Goal: Find specific page/section: Find specific page/section

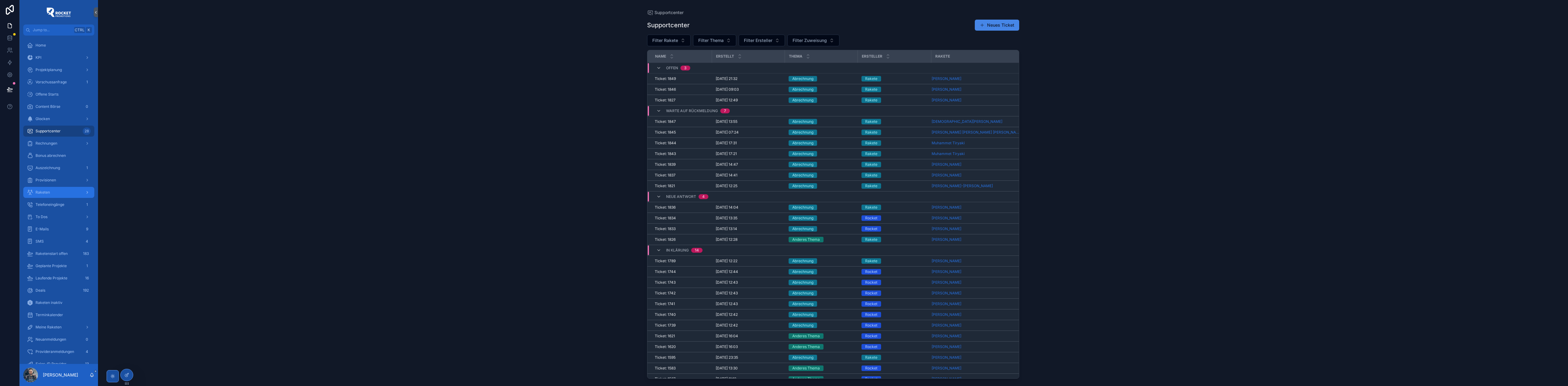
click at [57, 191] on div "Raketen" at bounding box center [58, 192] width 64 height 10
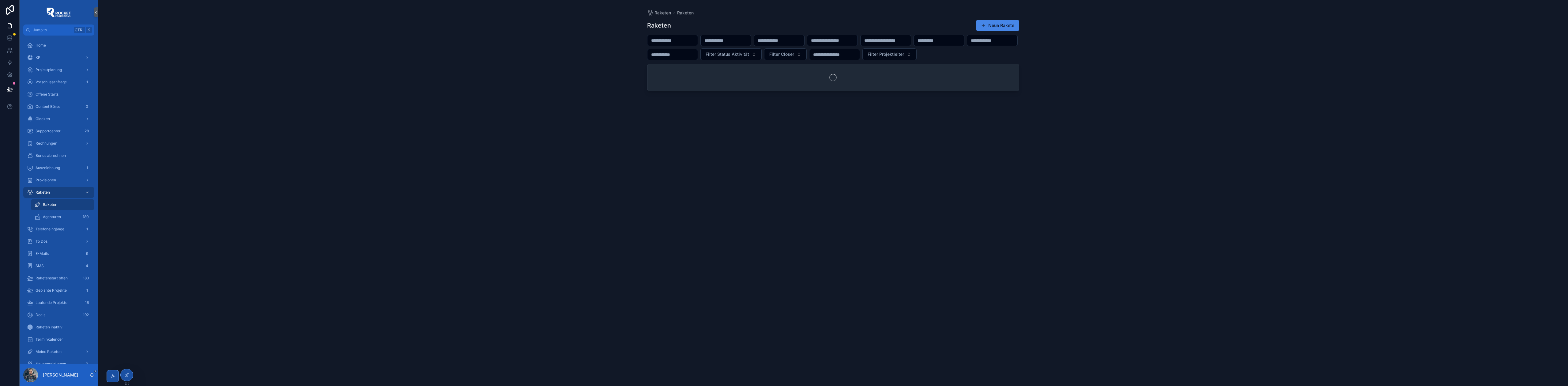
click at [677, 37] on input "scrollable content" at bounding box center [673, 40] width 51 height 9
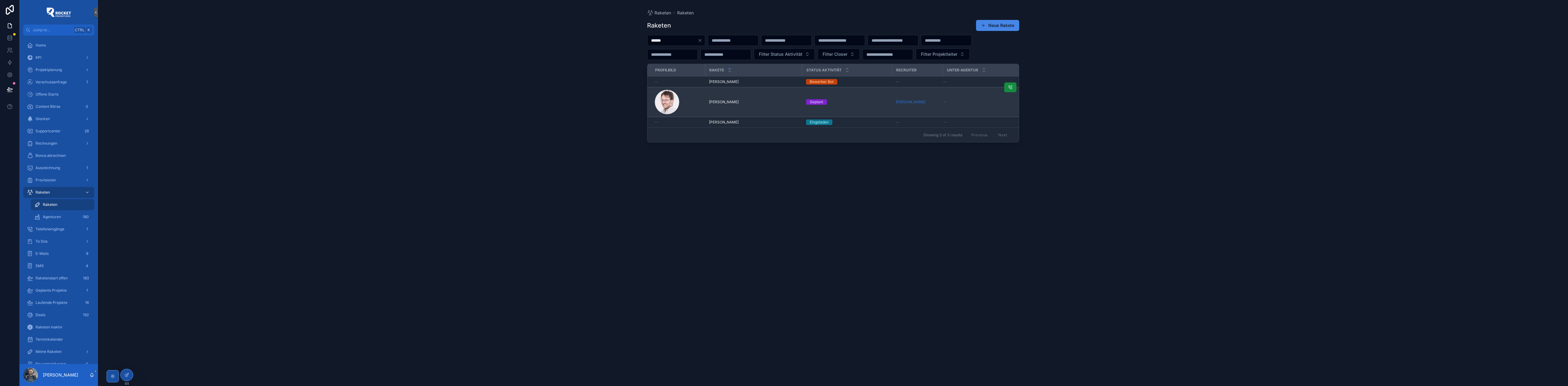
type input "******"
click at [764, 117] on td "[PERSON_NAME] [PERSON_NAME]" at bounding box center [754, 102] width 97 height 30
click at [766, 105] on div "[PERSON_NAME] [PERSON_NAME]" at bounding box center [754, 102] width 89 height 5
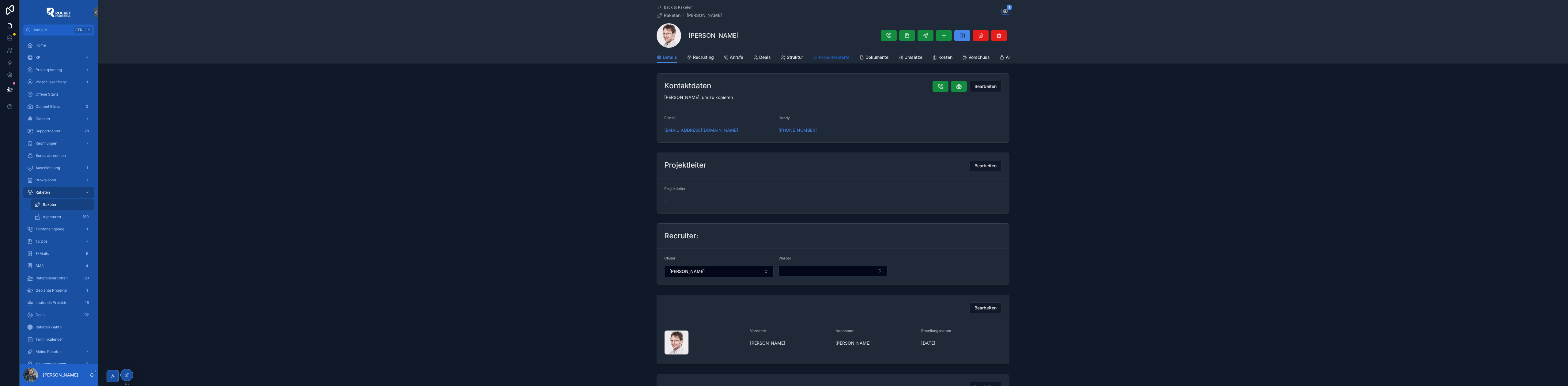
click at [828, 61] on link "Projekte/Starts" at bounding box center [831, 58] width 37 height 12
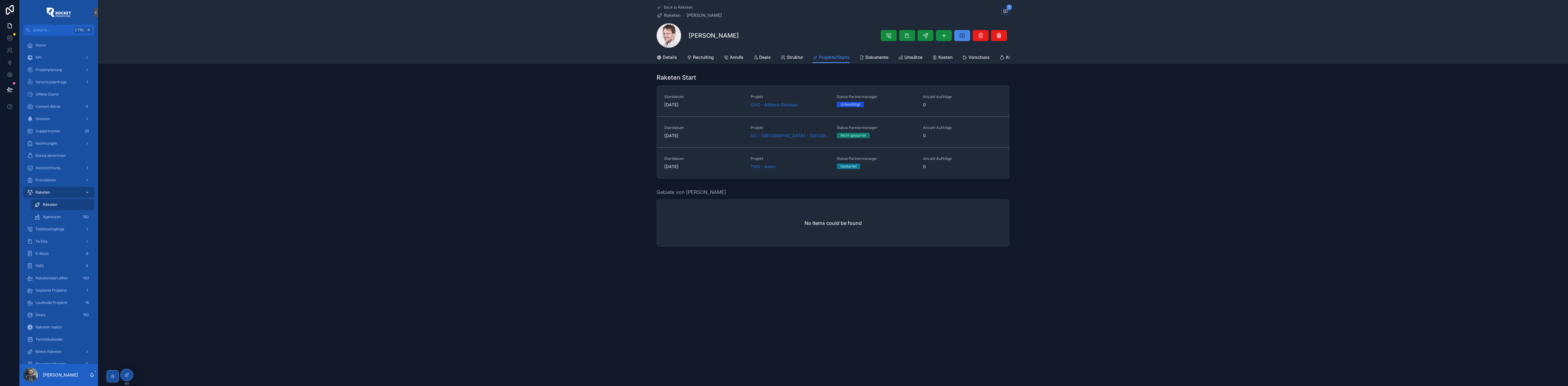
drag, startPoint x: 743, startPoint y: 36, endPoint x: 688, endPoint y: 38, distance: 55.0
click at [688, 38] on div "[PERSON_NAME]" at bounding box center [833, 35] width 353 height 24
copy h1 "[PERSON_NAME]"
click at [493, 147] on div "Raketen Start Startdatum [DATE] Projekt GVG - Altbach Deizisau Status Partnerma…" at bounding box center [833, 125] width 1470 height 110
drag, startPoint x: 746, startPoint y: 35, endPoint x: 687, endPoint y: 35, distance: 59.0
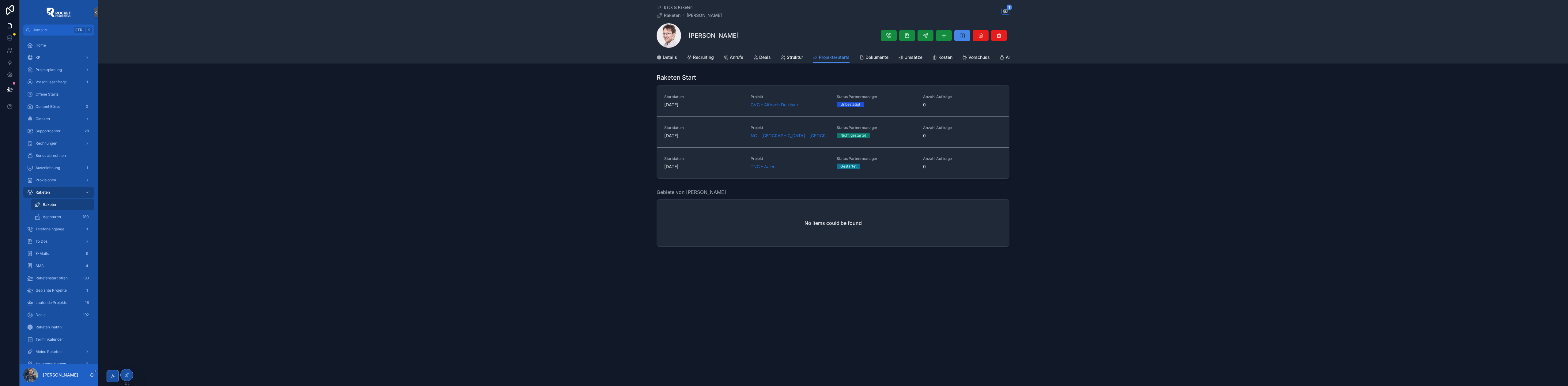
click at [687, 35] on div "[PERSON_NAME]" at bounding box center [833, 35] width 353 height 24
copy h1 "[PERSON_NAME]"
click at [65, 239] on div "To Dos" at bounding box center [58, 241] width 64 height 10
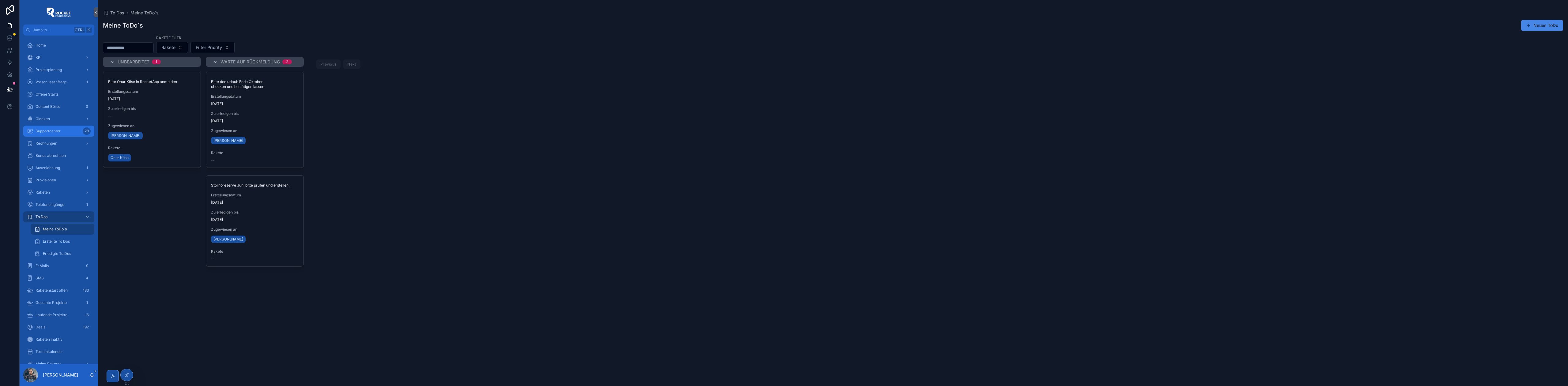
click at [57, 132] on span "Supportcenter" at bounding box center [47, 131] width 25 height 5
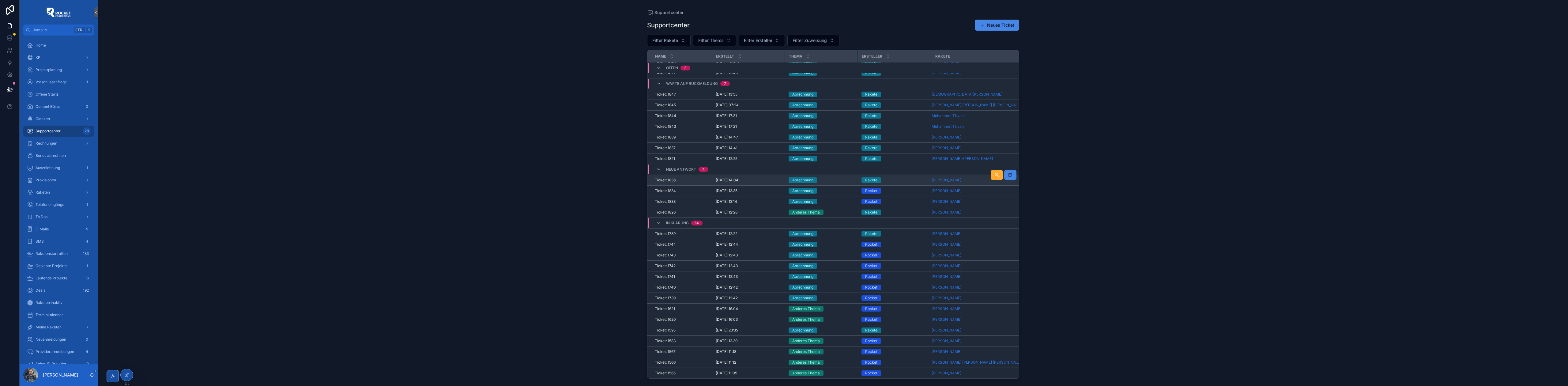
scroll to position [35, 0]
click at [847, 199] on div "Abrechnung" at bounding box center [822, 202] width 66 height 5
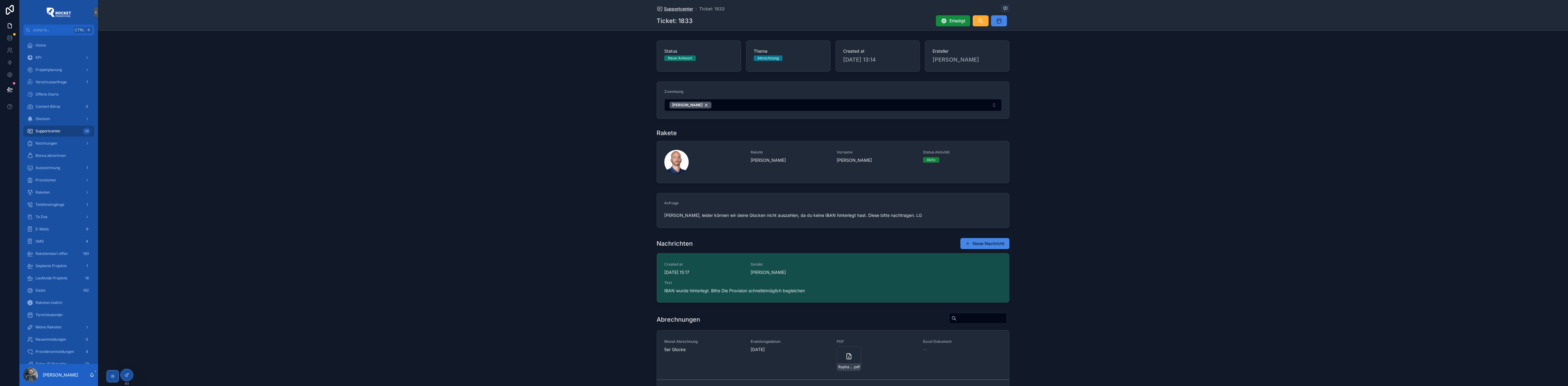
click at [665, 10] on span "Supportcenter" at bounding box center [679, 9] width 29 height 6
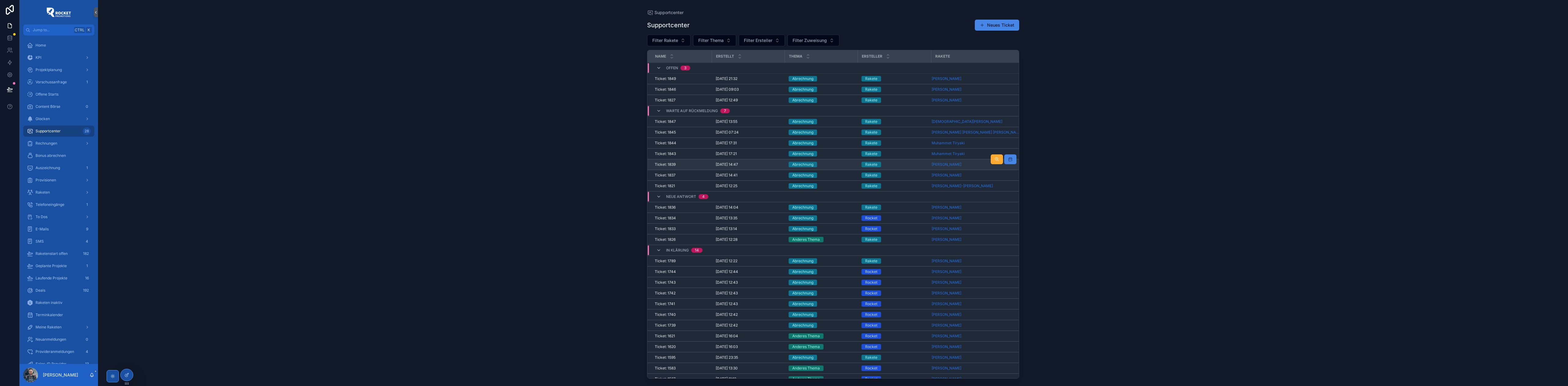
click at [842, 166] on div "Abrechnung" at bounding box center [822, 164] width 66 height 5
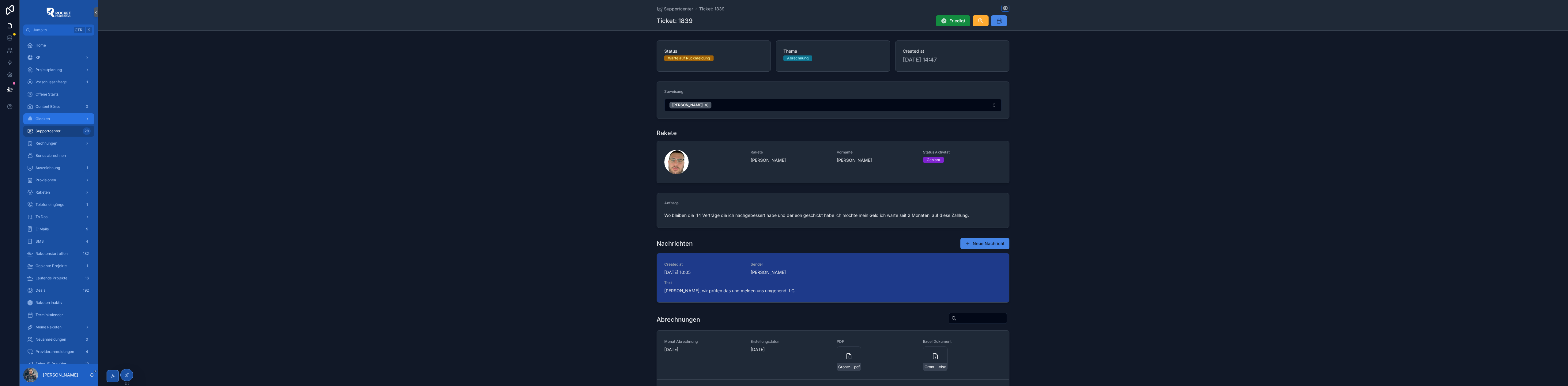
click at [52, 119] on div "Glocken" at bounding box center [58, 119] width 64 height 10
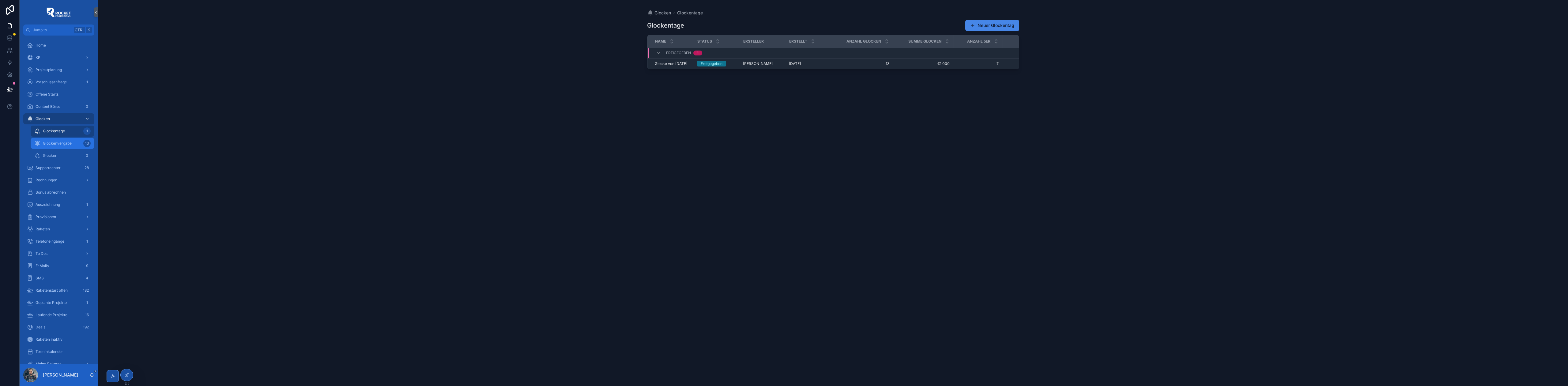
click at [58, 143] on span "Glockenvergabe" at bounding box center [57, 143] width 29 height 5
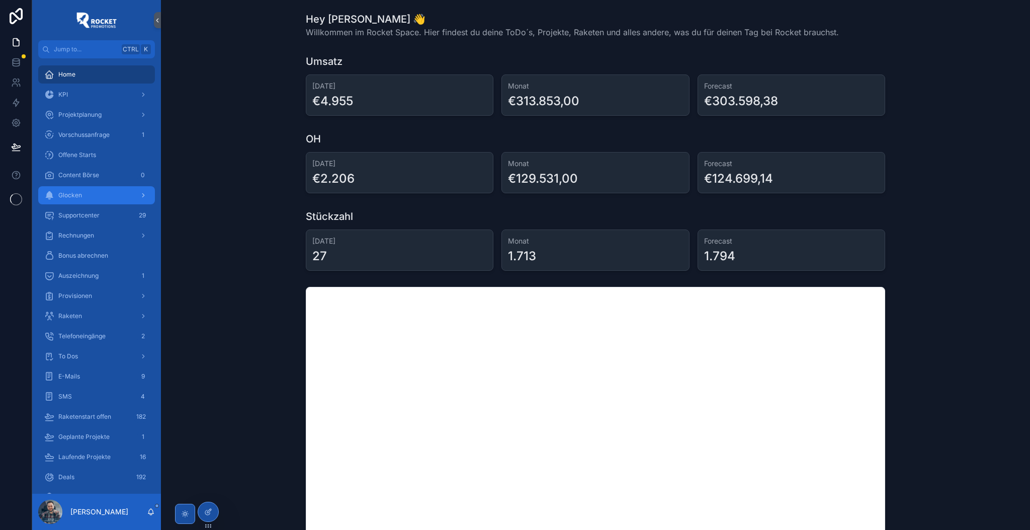
click at [86, 192] on div "Glocken" at bounding box center [96, 195] width 105 height 16
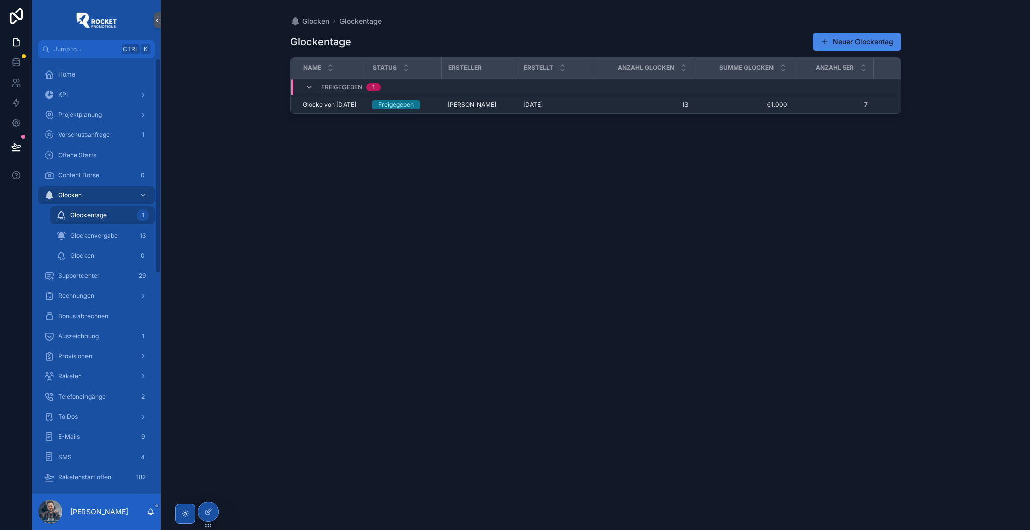
click at [103, 225] on div "Glockenvergabe 13" at bounding box center [102, 235] width 117 height 20
click at [105, 231] on span "Glockenvergabe" at bounding box center [93, 235] width 47 height 8
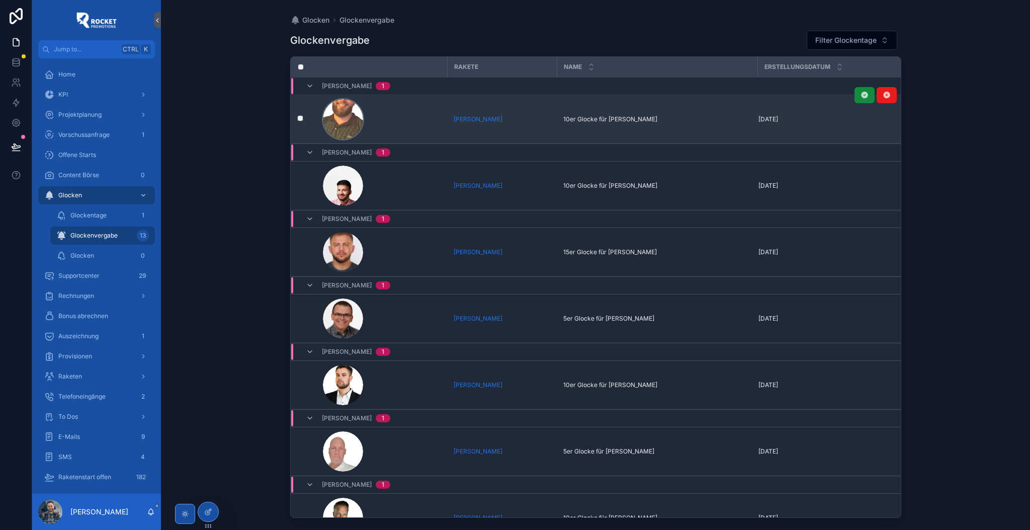
click at [328, 118] on div "scrollable content" at bounding box center [343, 119] width 40 height 40
click at [861, 94] on icon "scrollable content" at bounding box center [865, 95] width 8 height 8
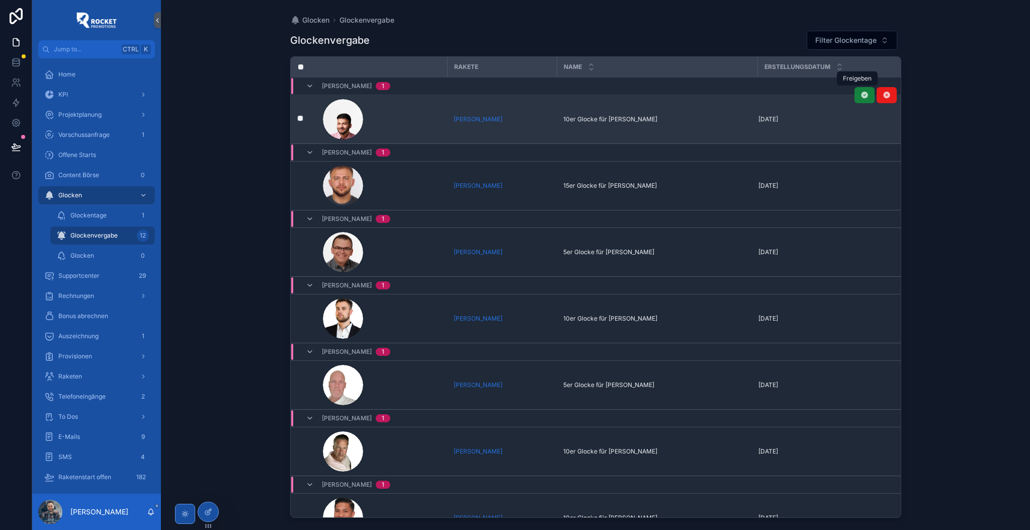
click at [861, 98] on icon "scrollable content" at bounding box center [865, 95] width 8 height 8
